Goal: Find specific page/section: Find specific page/section

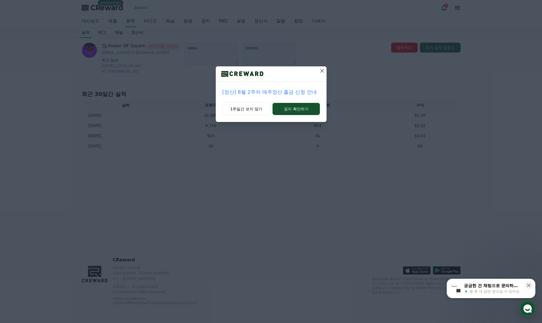
click at [323, 71] on icon at bounding box center [322, 71] width 7 height 7
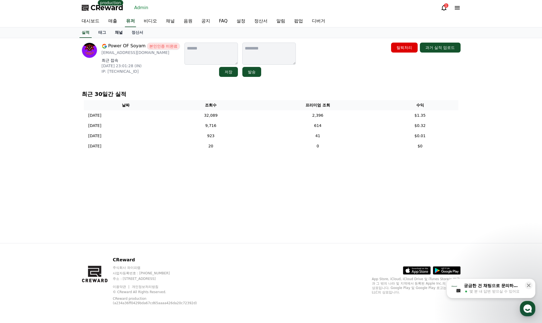
click at [120, 33] on link "채널" at bounding box center [118, 32] width 17 height 11
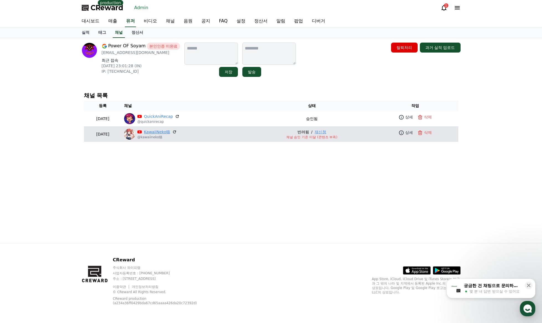
click at [163, 133] on link "KawaiiNeko猫" at bounding box center [157, 132] width 26 height 6
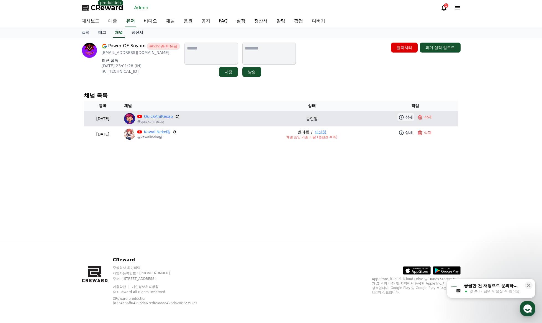
click at [404, 118] on icon at bounding box center [401, 118] width 6 height 6
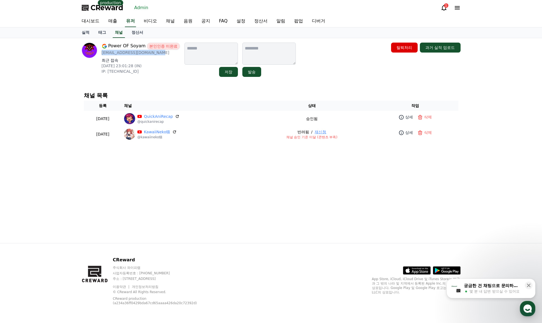
drag, startPoint x: 138, startPoint y: 54, endPoint x: 100, endPoint y: 55, distance: 37.4
click at [100, 55] on div "Power OF Soyam 본인인증 미완료 soyam.agarwal009@gmail.com 최근 접속 2025-08-10 23:01:28 (I…" at bounding box center [131, 60] width 99 height 34
copy p "soyam.agarwal009@gmail.com"
click at [129, 21] on link "유저" at bounding box center [130, 22] width 11 height 12
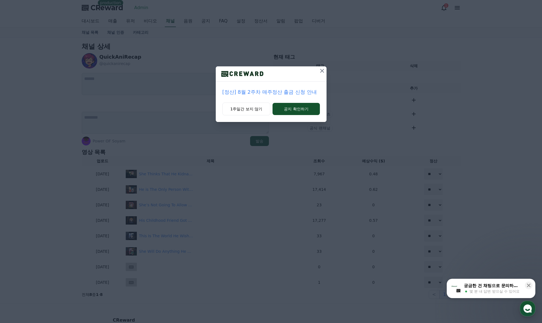
click at [321, 68] on icon at bounding box center [322, 71] width 7 height 7
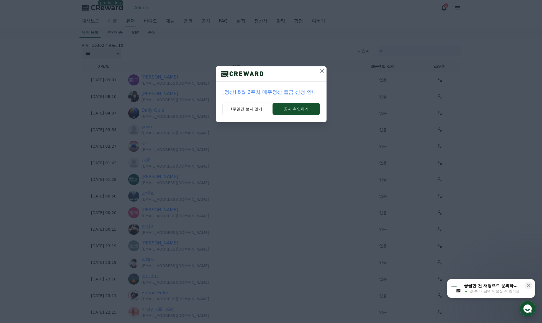
click at [321, 73] on icon at bounding box center [322, 71] width 7 height 7
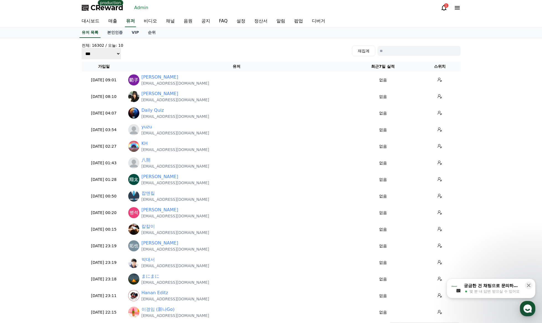
click at [391, 51] on input at bounding box center [418, 51] width 83 height 10
paste input "**********"
type input "**********"
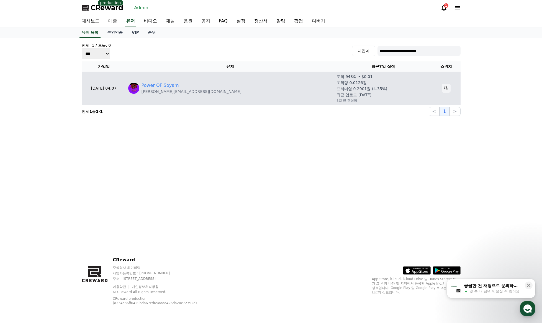
click at [443, 87] on button at bounding box center [446, 88] width 9 height 9
